Goal: Download file/media

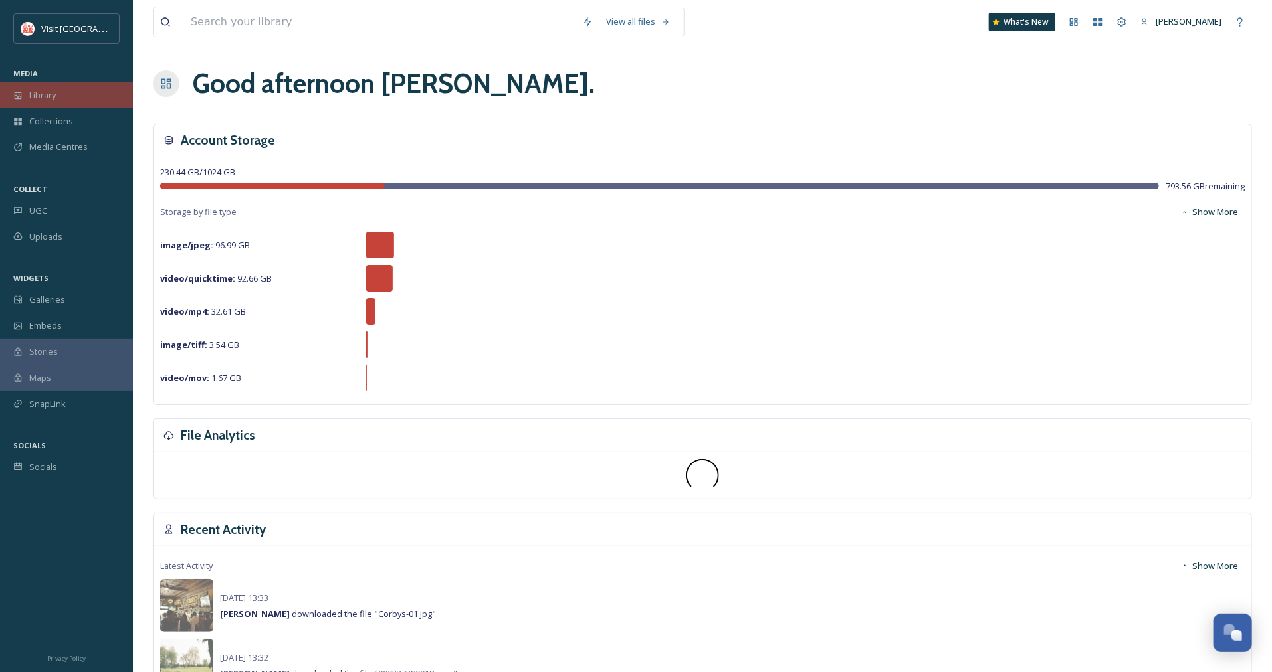
click at [51, 98] on span "Library" at bounding box center [42, 95] width 27 height 13
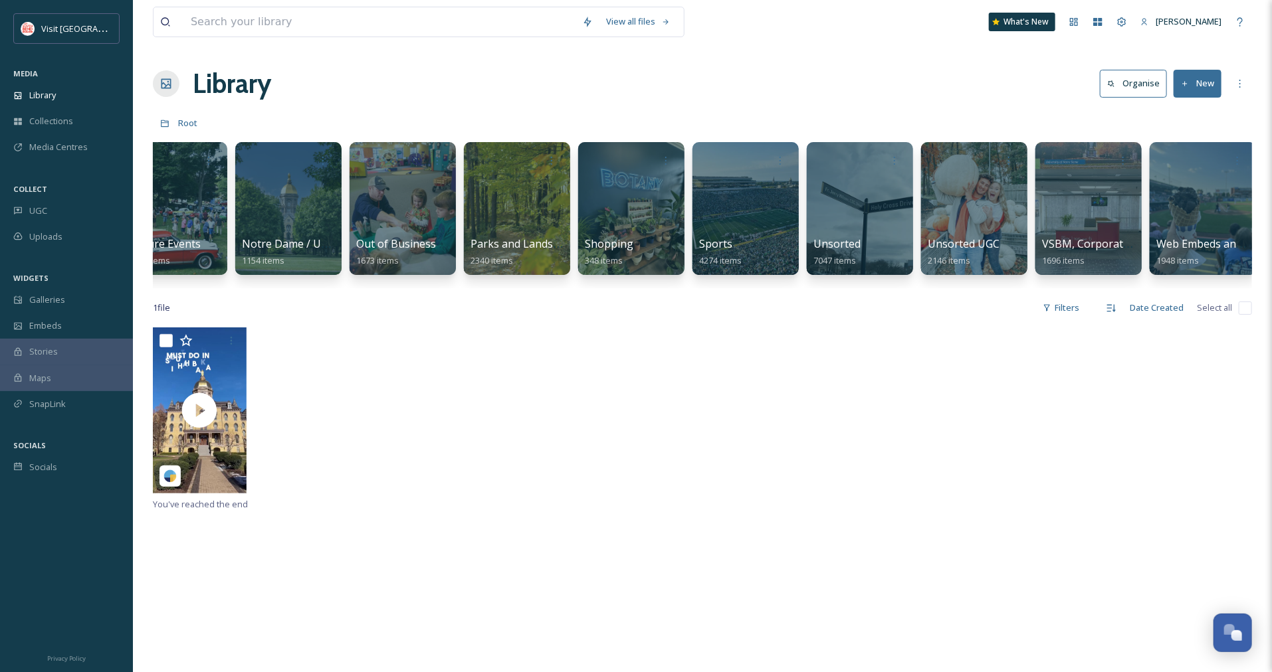
scroll to position [0, 729]
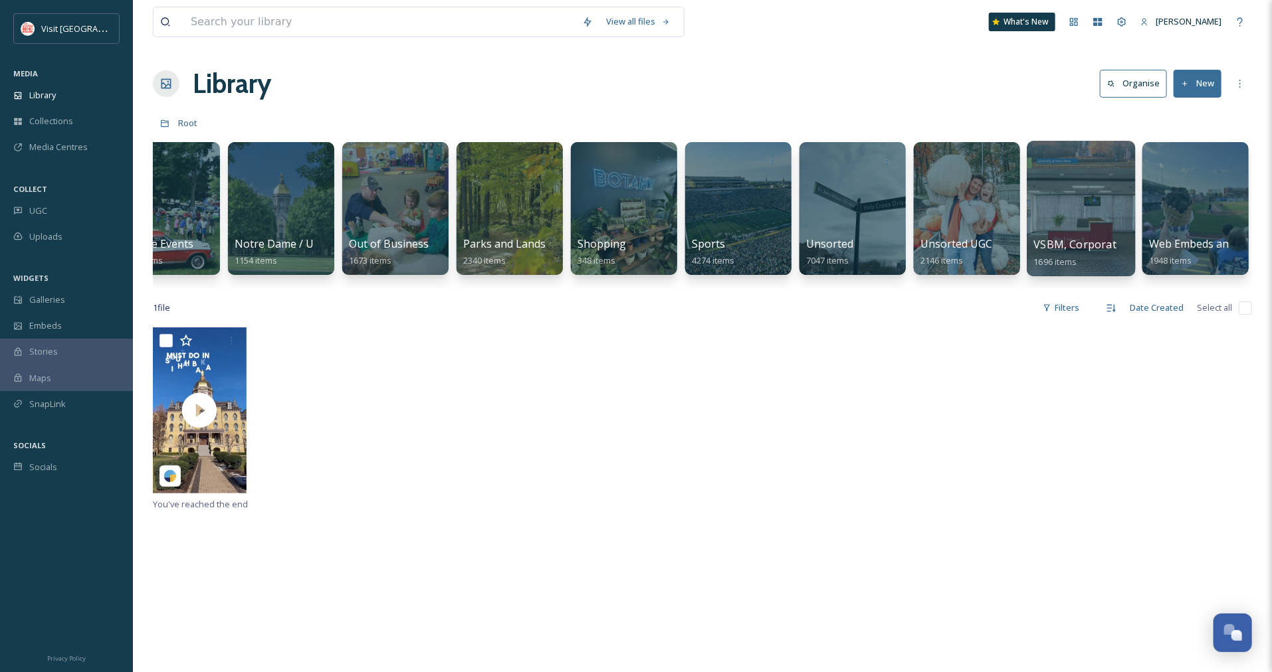
click at [1098, 208] on div at bounding box center [1080, 209] width 108 height 136
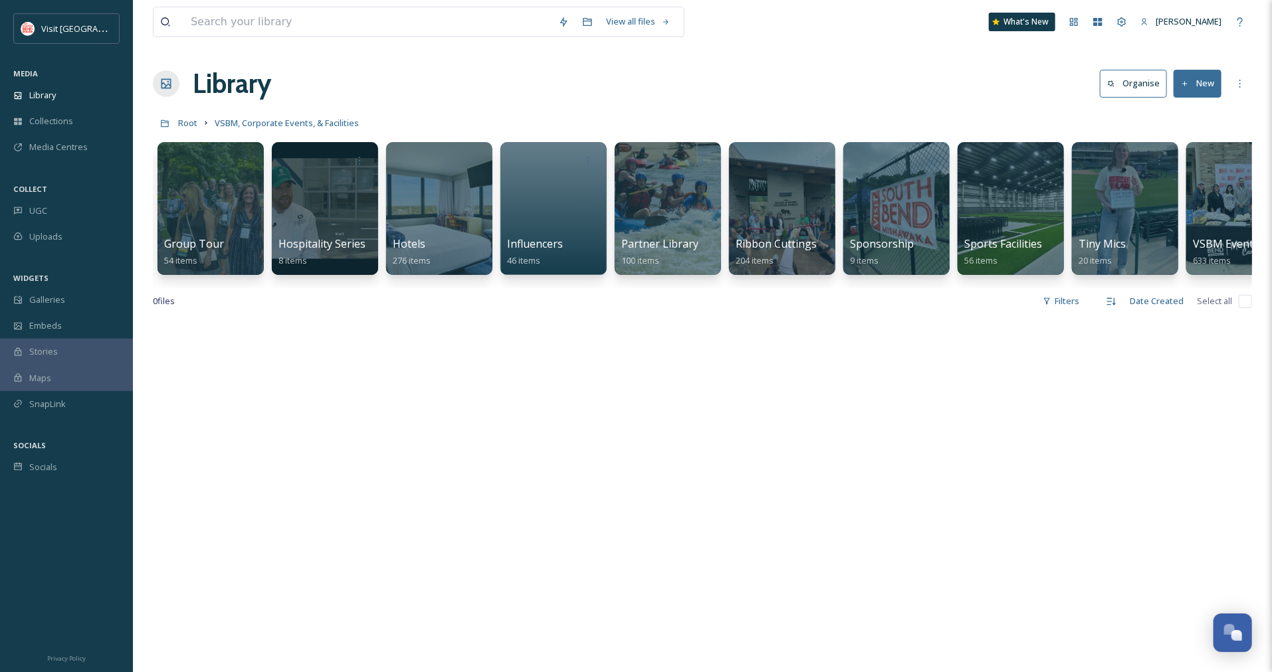
scroll to position [0, 386]
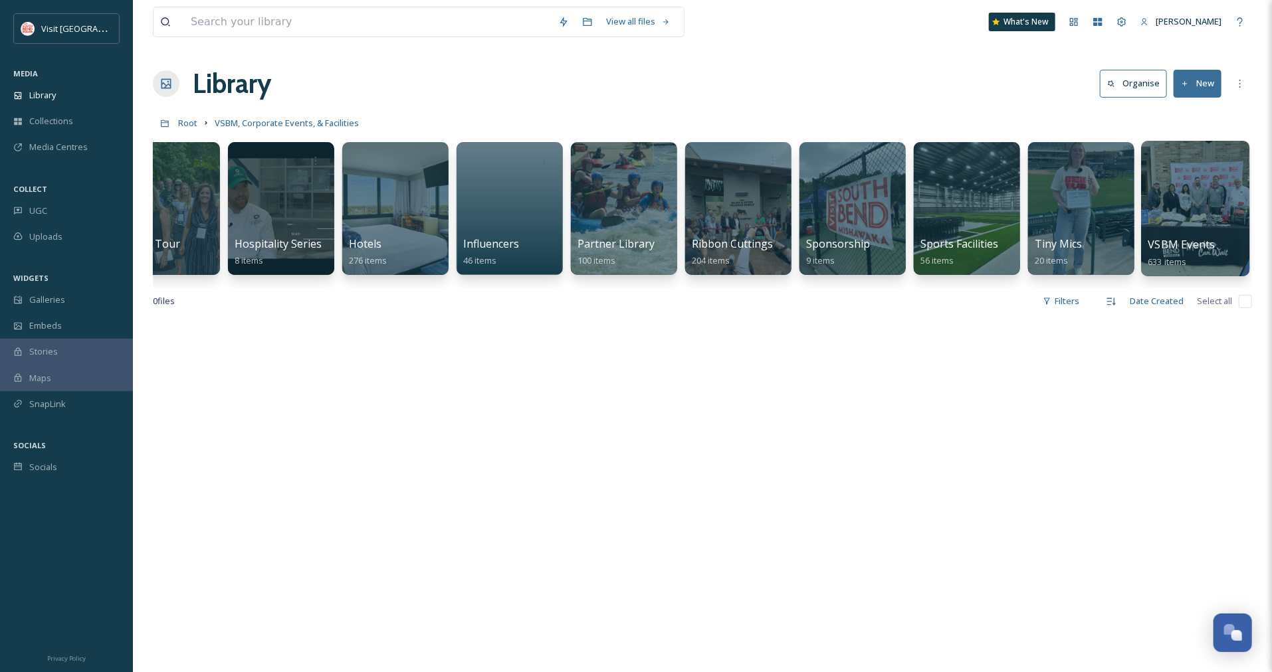
click at [1190, 193] on div at bounding box center [1195, 209] width 108 height 136
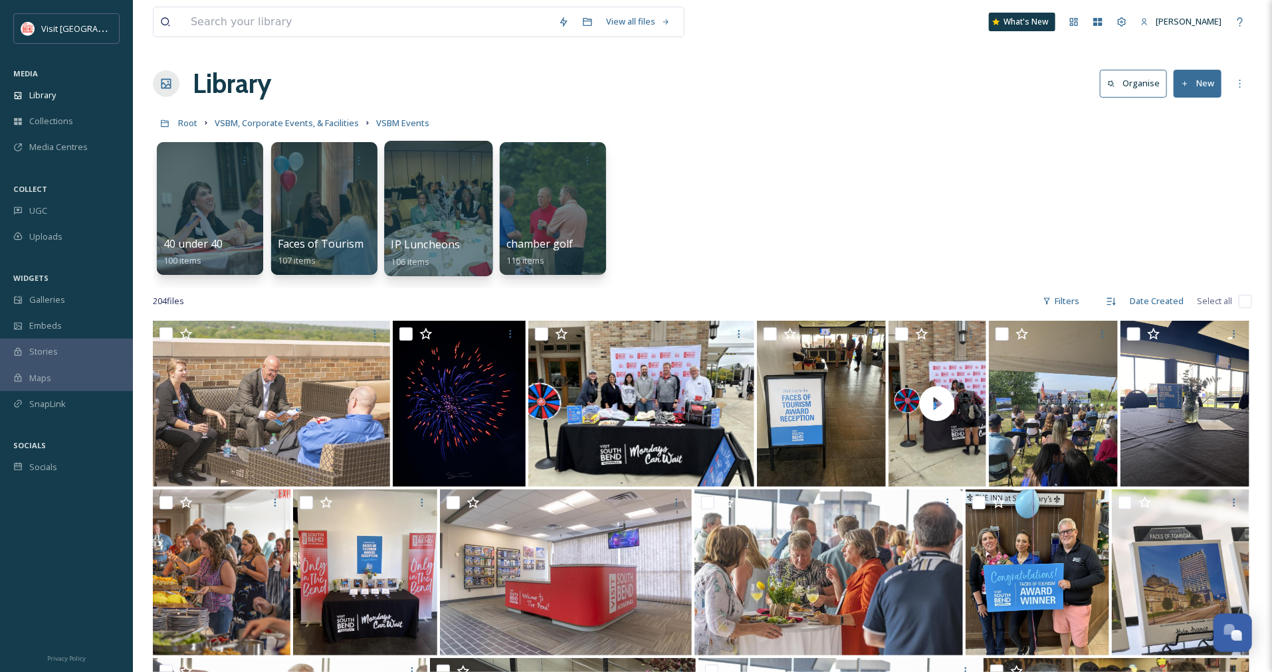
click at [448, 194] on div at bounding box center [438, 209] width 108 height 136
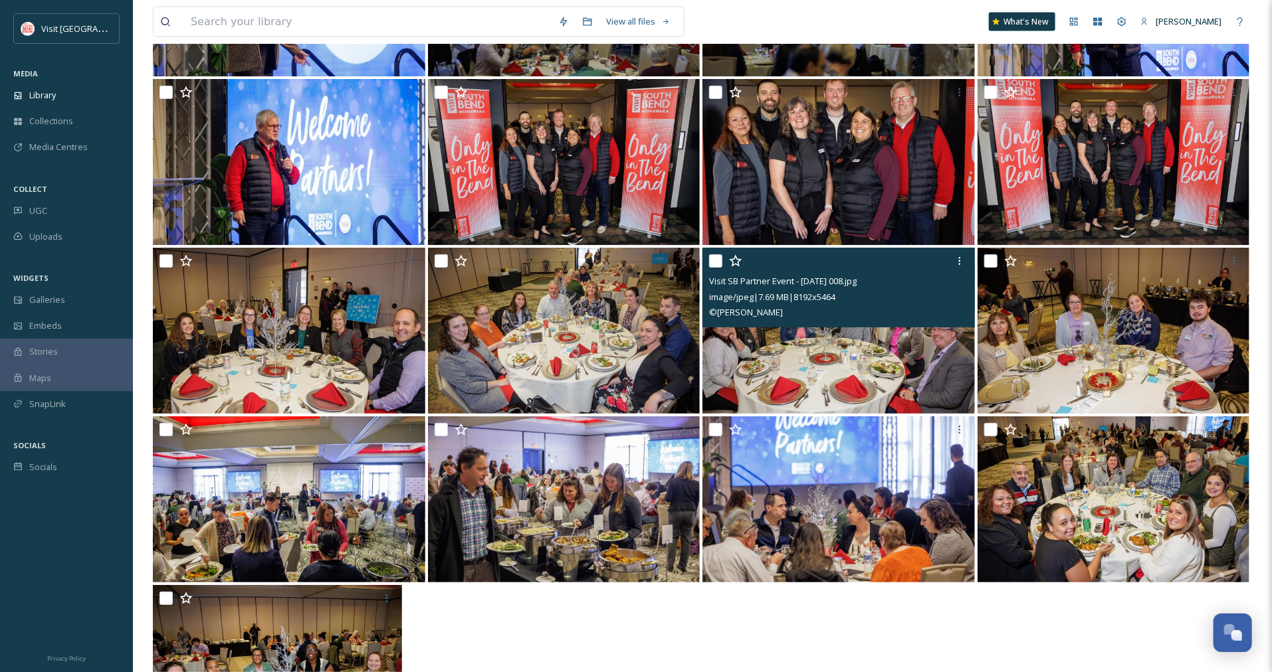
scroll to position [3986, 0]
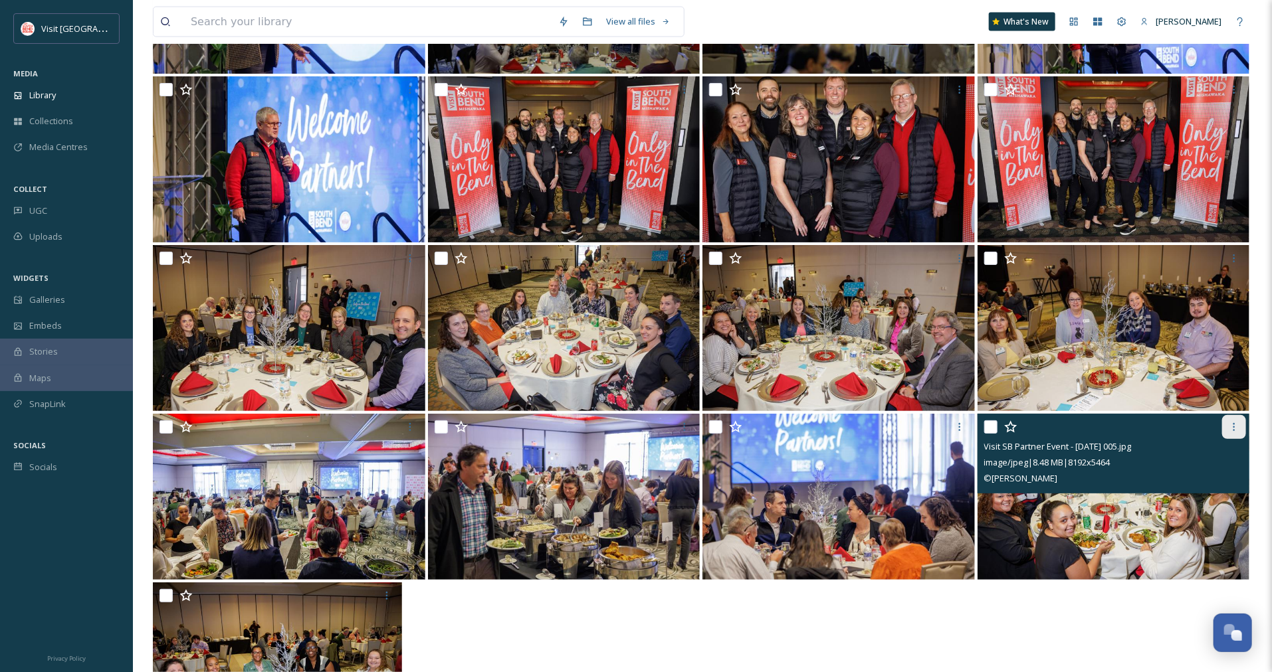
click at [1230, 429] on icon at bounding box center [1233, 427] width 11 height 11
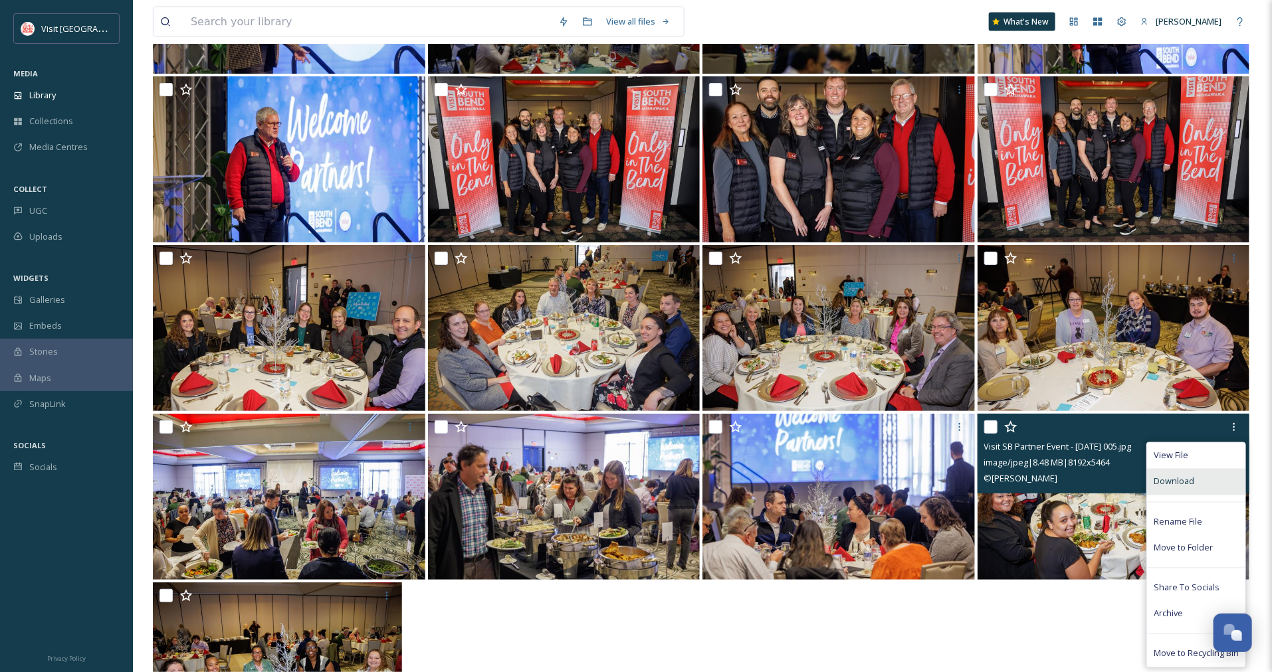
click at [1192, 482] on div "Download" at bounding box center [1196, 482] width 98 height 26
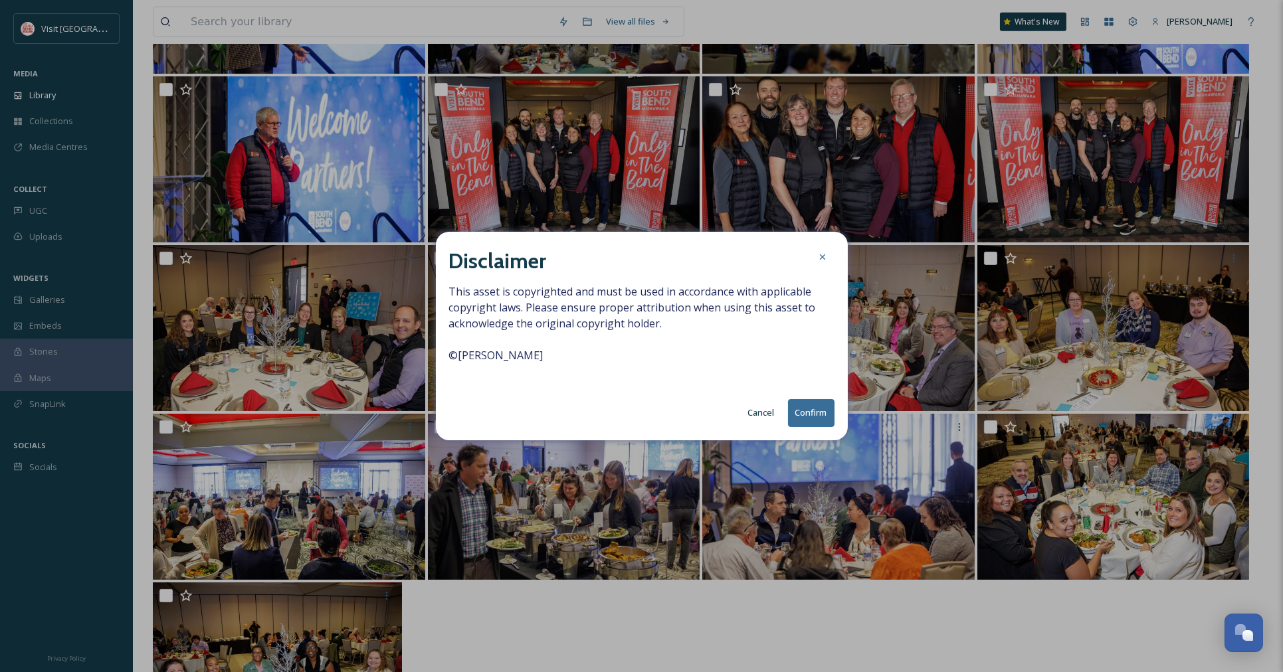
click at [812, 417] on button "Confirm" at bounding box center [811, 412] width 47 height 27
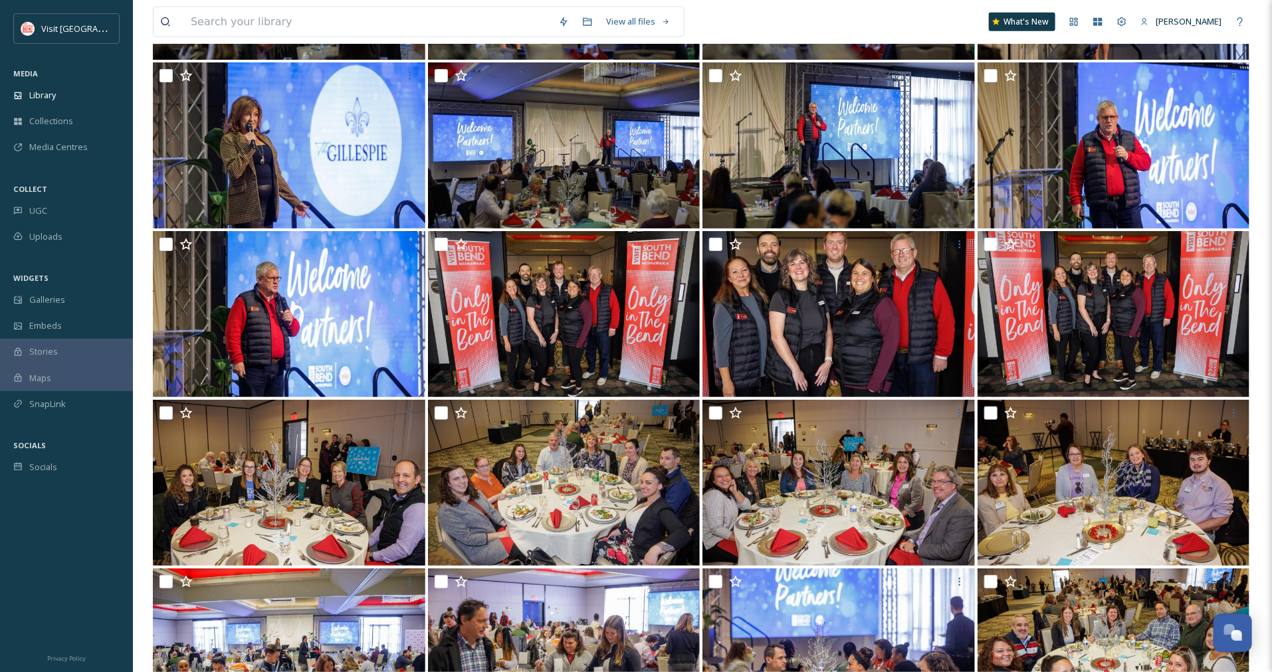
scroll to position [3785, 0]
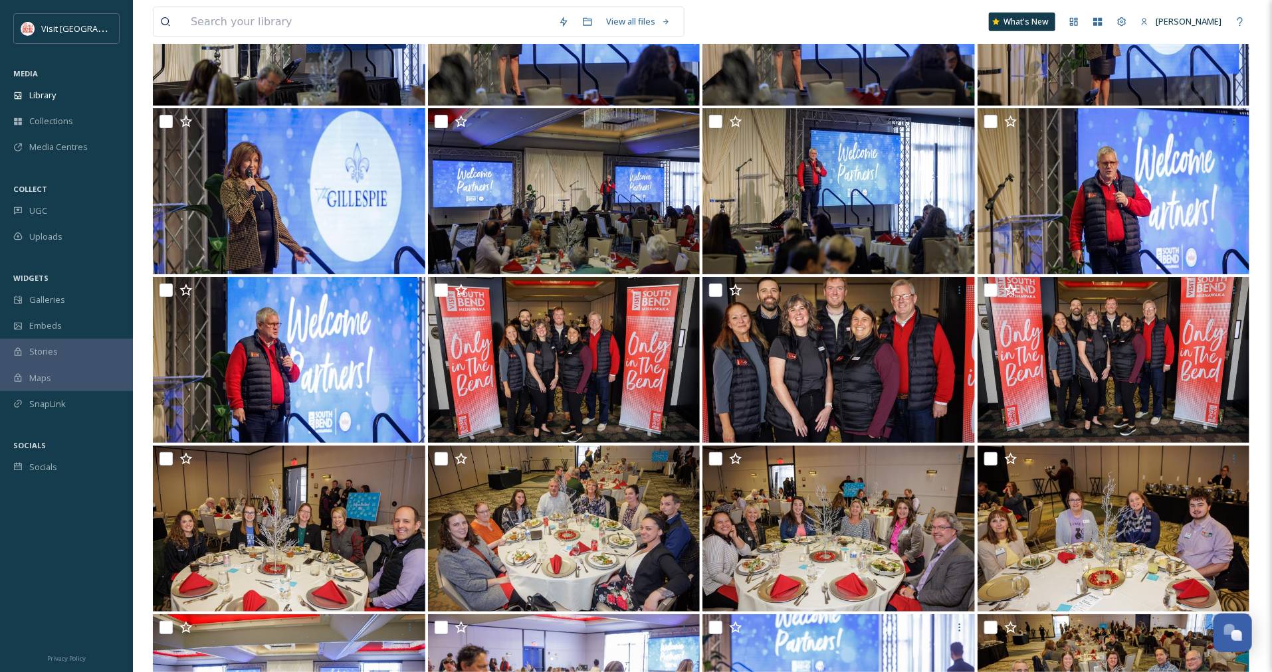
click at [308, 5] on div "View all files What's New [PERSON_NAME]" at bounding box center [702, 22] width 1099 height 44
click at [306, 22] on input at bounding box center [367, 21] width 367 height 29
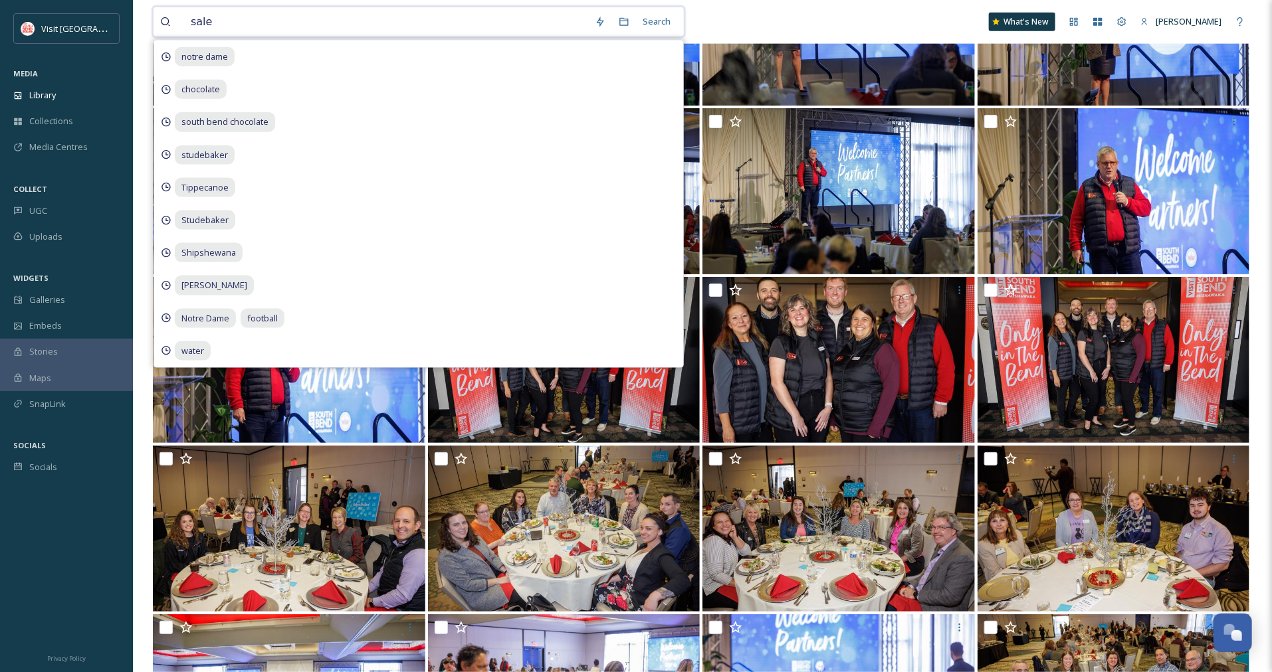
type input "sales"
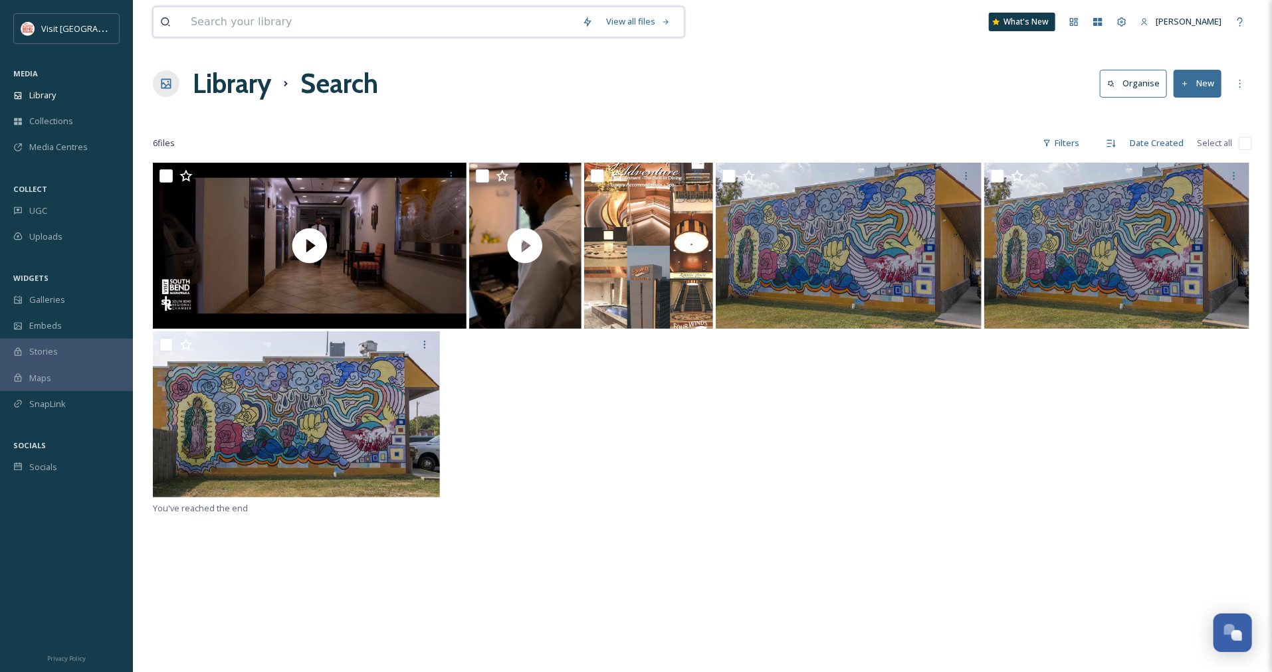
click at [270, 28] on input at bounding box center [379, 21] width 391 height 29
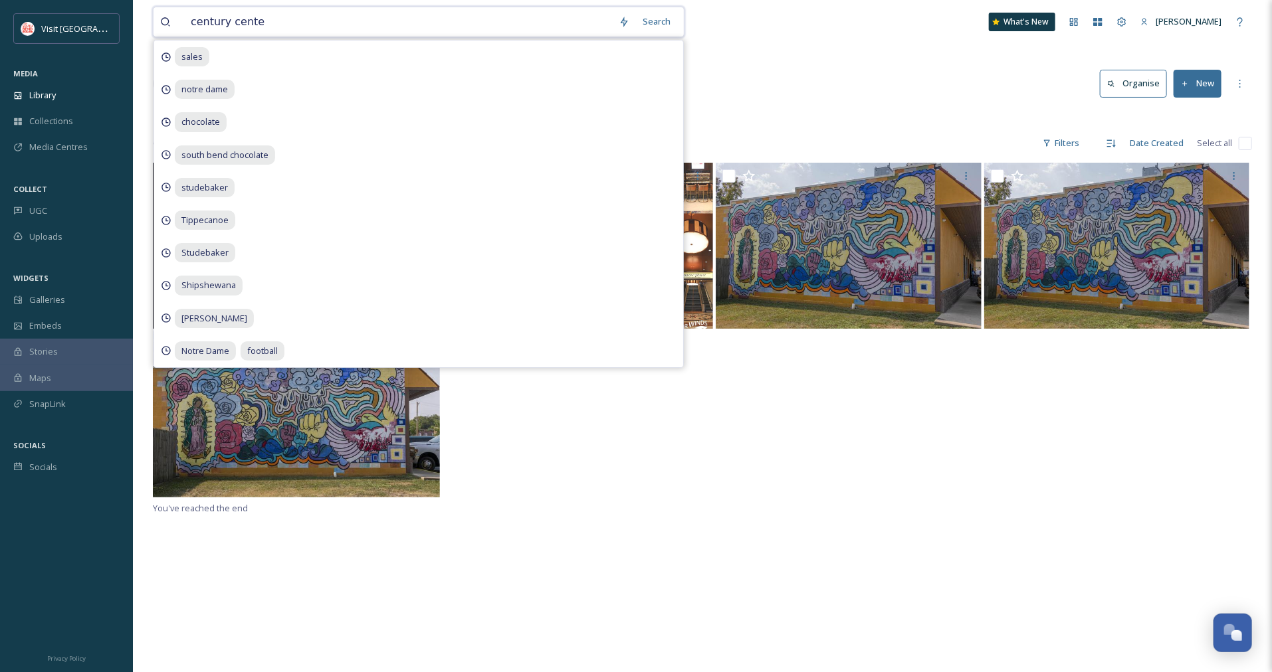
type input "century center"
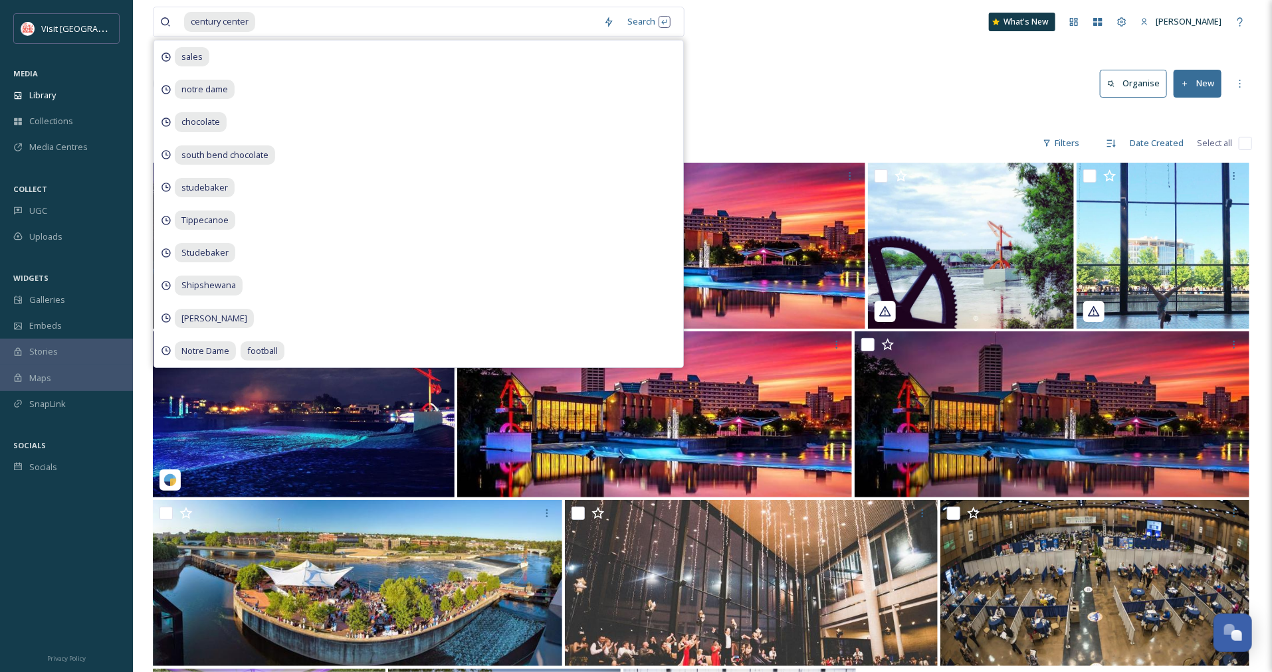
click at [828, 102] on div "Library Search Organise New" at bounding box center [702, 84] width 1099 height 40
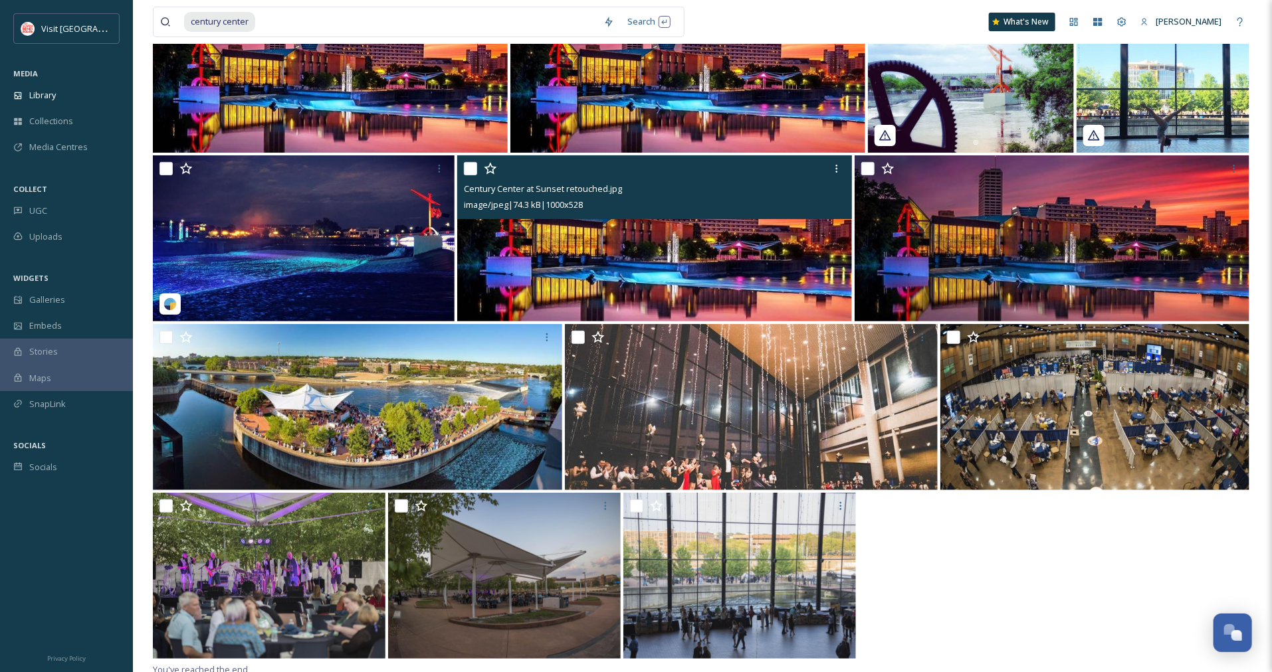
scroll to position [181, 0]
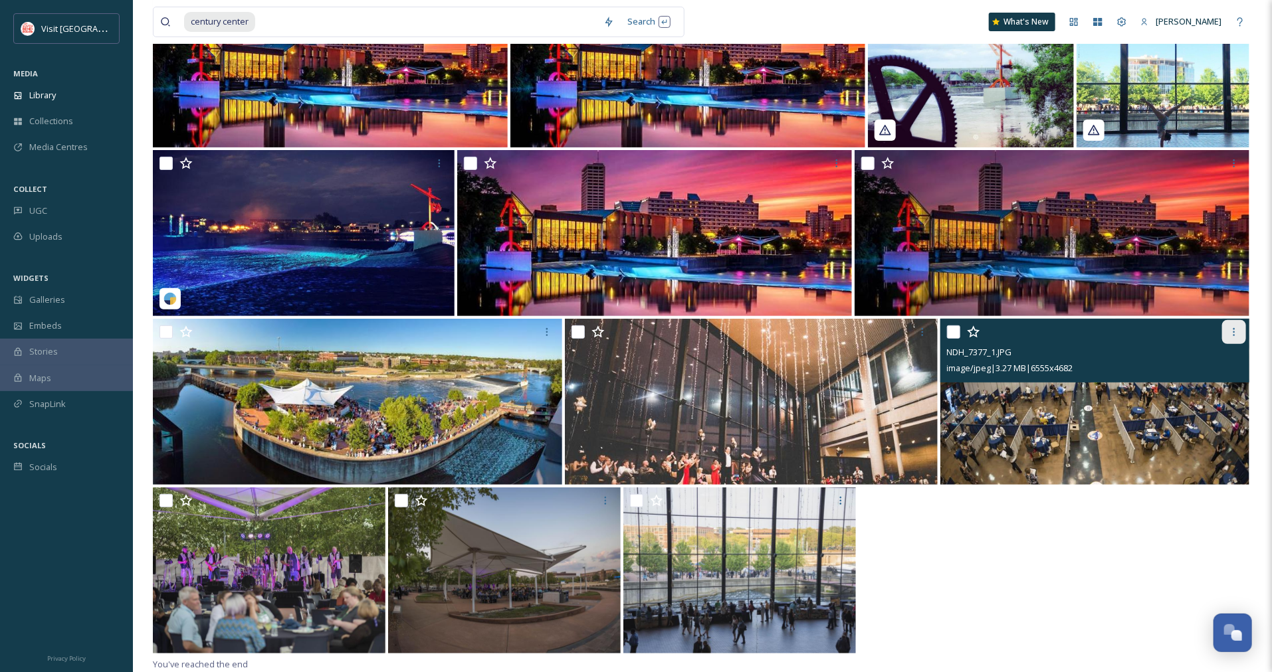
click at [1233, 330] on icon at bounding box center [1233, 332] width 11 height 11
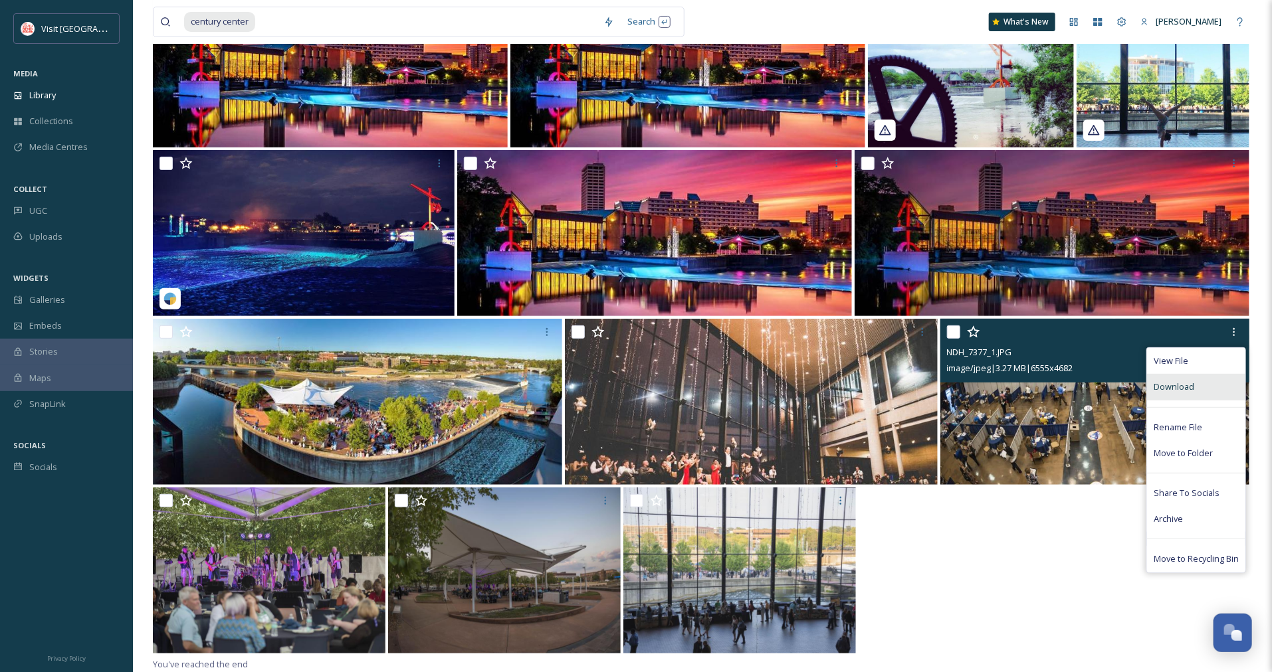
click at [1191, 384] on span "Download" at bounding box center [1173, 387] width 41 height 13
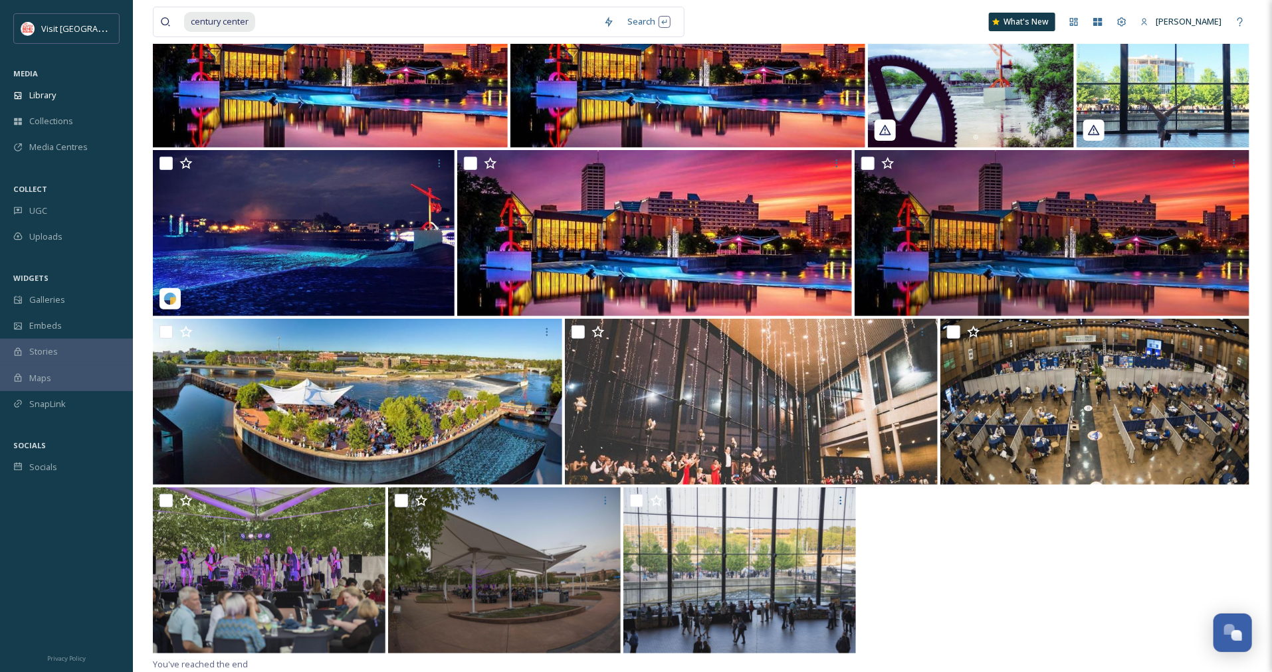
click at [891, 535] on div at bounding box center [702, 572] width 1099 height 169
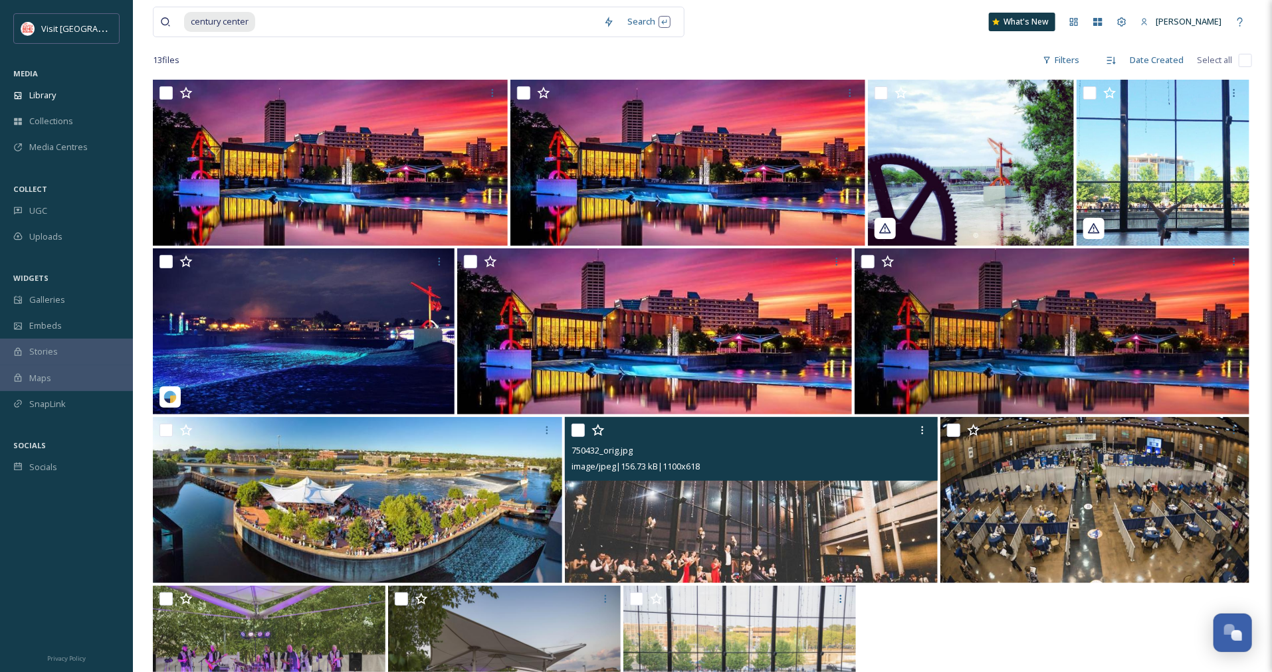
scroll to position [0, 0]
